Goal: Check status: Check status

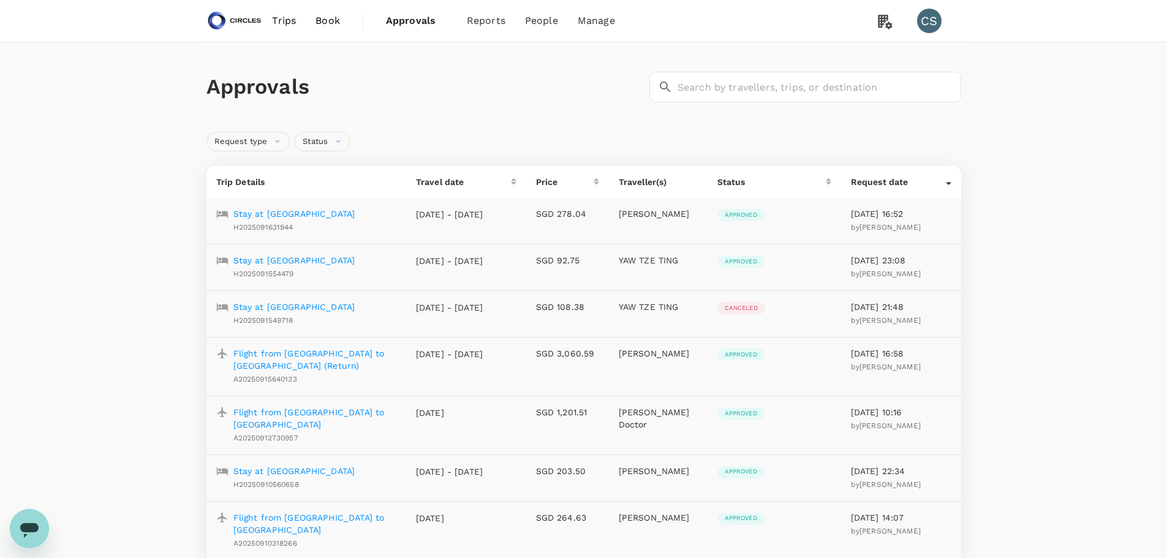
click at [735, 351] on span "Approved" at bounding box center [740, 354] width 47 height 9
click at [344, 353] on p "Flight from [GEOGRAPHIC_DATA] to [GEOGRAPHIC_DATA] (Return)" at bounding box center [314, 359] width 163 height 25
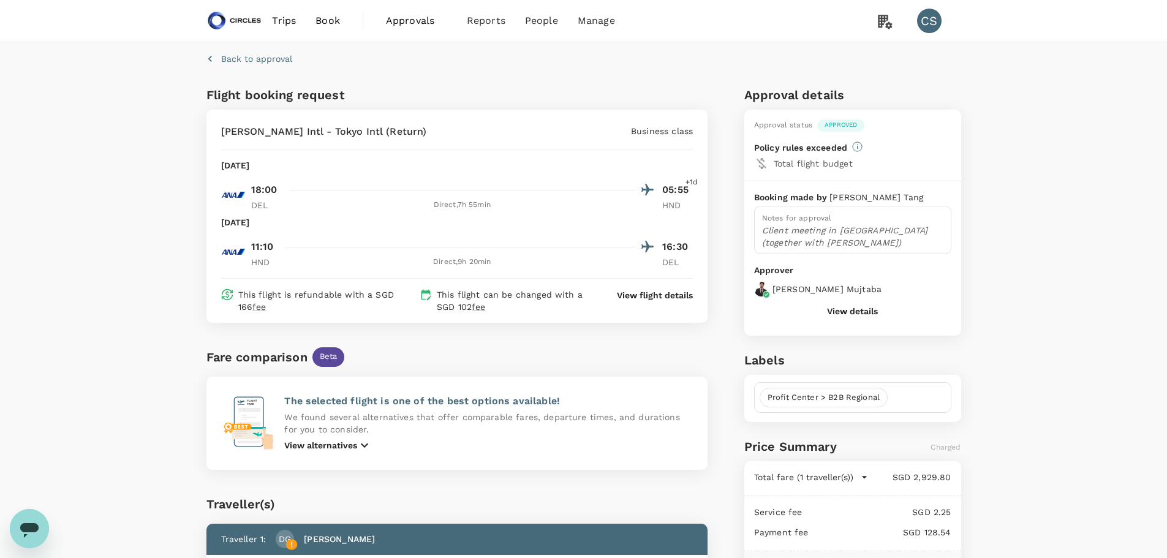
click at [393, 26] on span "Approvals" at bounding box center [416, 20] width 61 height 15
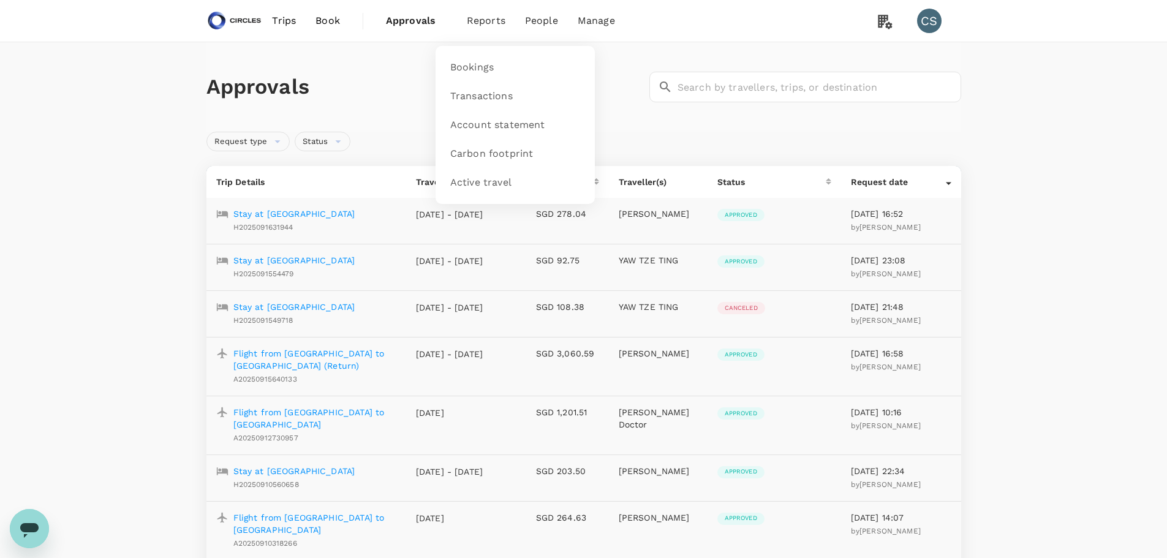
click at [486, 18] on span "Reports" at bounding box center [486, 20] width 39 height 15
click at [460, 69] on span "Bookings" at bounding box center [471, 68] width 43 height 14
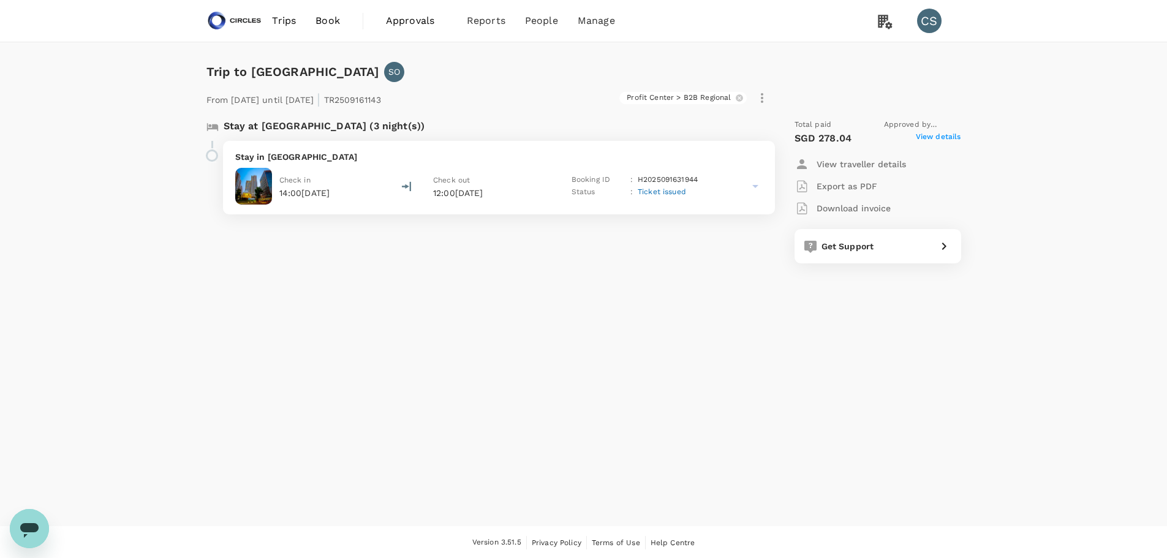
click at [948, 132] on span "View details" at bounding box center [938, 138] width 45 height 15
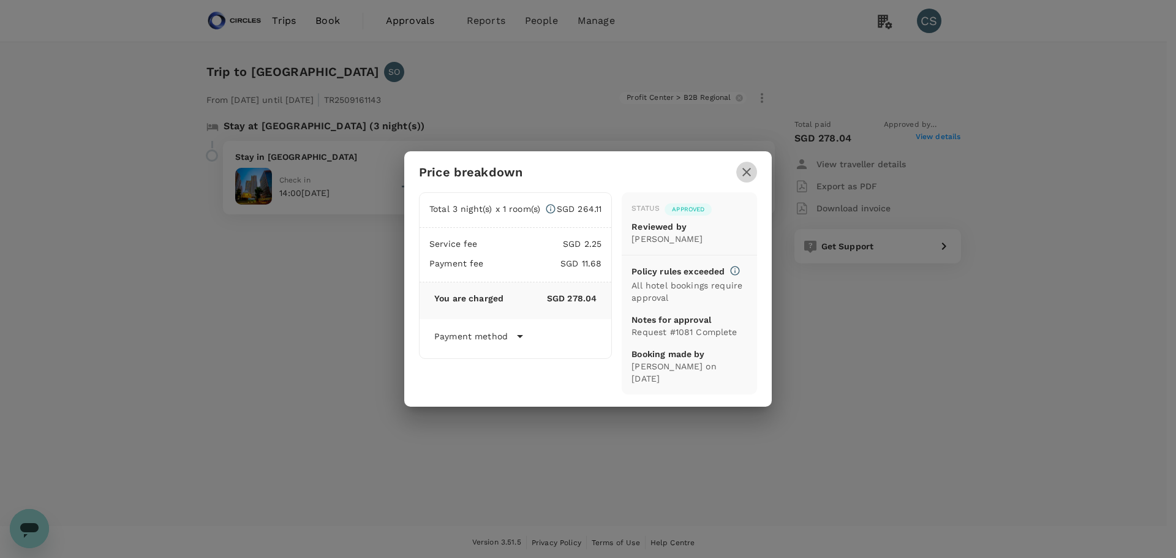
click at [746, 172] on icon "button" at bounding box center [747, 172] width 9 height 9
